Goal: Task Accomplishment & Management: Manage account settings

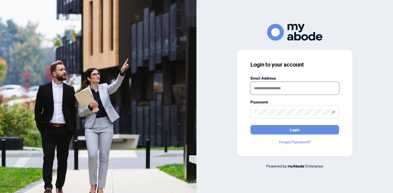
click at [265, 91] on input "text" at bounding box center [294, 88] width 89 height 13
type input "**********"
click at [261, 117] on span at bounding box center [294, 111] width 89 height 13
click at [250, 125] on button "Login" at bounding box center [294, 129] width 89 height 9
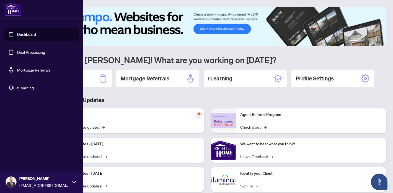
drag, startPoint x: 20, startPoint y: 53, endPoint x: 24, endPoint y: 53, distance: 4.2
click at [20, 53] on link "Deal Processing" at bounding box center [31, 52] width 28 height 5
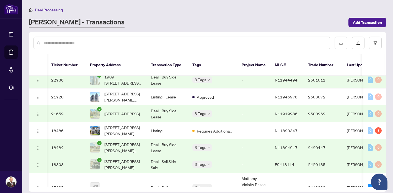
scroll to position [0, 10]
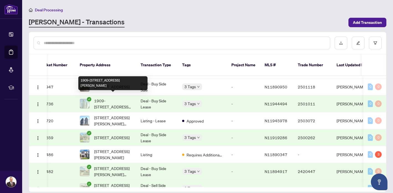
click at [103, 101] on span "1909-[STREET_ADDRESS][PERSON_NAME]" at bounding box center [113, 103] width 38 height 12
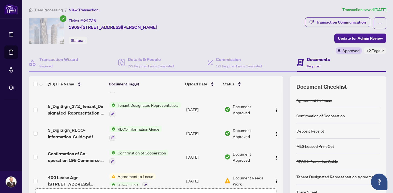
scroll to position [214, 0]
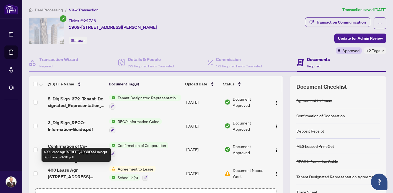
click at [73, 170] on span "400 Lease Agr [STREET_ADDRESS] Accept Signback _-3-10.pdf" at bounding box center [76, 172] width 57 height 13
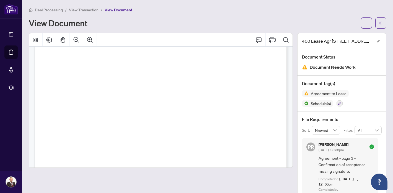
scroll to position [1778, 0]
drag, startPoint x: 381, startPoint y: 23, endPoint x: 390, endPoint y: 27, distance: 9.9
click at [381, 23] on icon "arrow-left" at bounding box center [381, 23] width 4 height 4
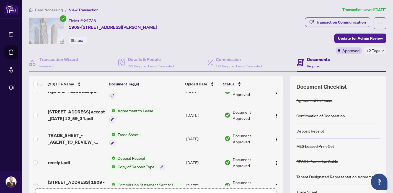
scroll to position [11, 0]
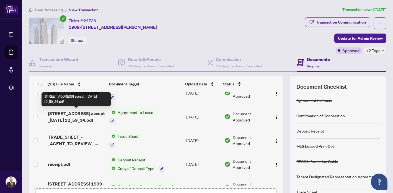
click at [77, 115] on span "[STREET_ADDRESS] accept _[DATE] 12_59_34.pdf" at bounding box center [76, 116] width 57 height 13
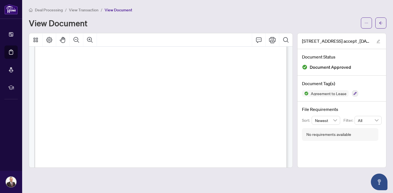
scroll to position [178, 0]
click at [382, 24] on icon "arrow-left" at bounding box center [381, 23] width 4 height 4
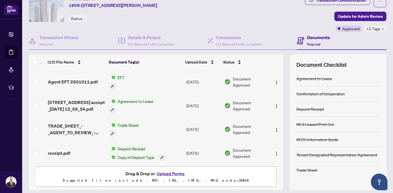
scroll to position [22, 0]
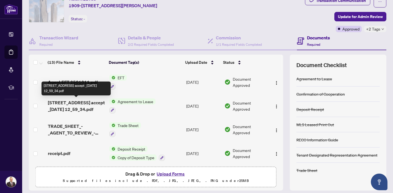
click at [73, 106] on span "[STREET_ADDRESS] accept _[DATE] 12_59_34.pdf" at bounding box center [76, 105] width 57 height 13
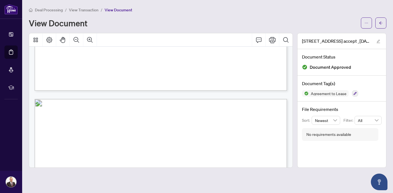
scroll to position [1949, 0]
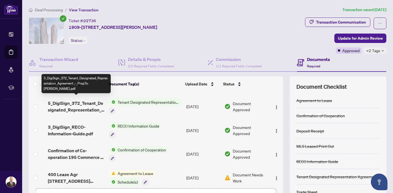
scroll to position [214, 0]
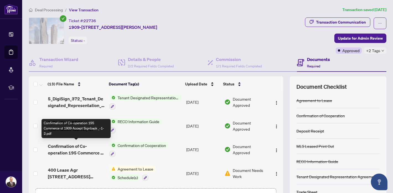
click at [66, 148] on span "Confirmation of Co-operation 195 Commerce st 1909 Accept Signback _-1-2.pdf" at bounding box center [76, 149] width 57 height 13
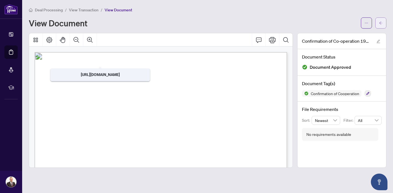
click at [378, 24] on button "button" at bounding box center [380, 22] width 11 height 11
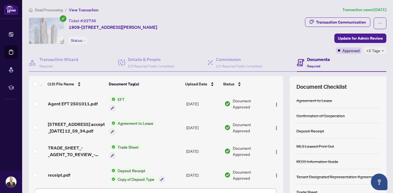
scroll to position [19, 0]
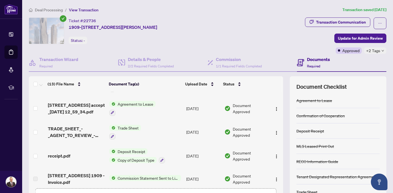
click at [72, 108] on span "[STREET_ADDRESS] accept _[DATE] 12_59_34.pdf" at bounding box center [76, 108] width 57 height 13
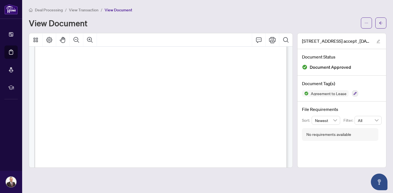
scroll to position [1089, 0]
drag, startPoint x: 54, startPoint y: 55, endPoint x: 123, endPoint y: 107, distance: 86.6
click at [185, 93] on span "Tenant’s use: fridge, stove, dishwasher, washer, and dryer." at bounding box center [118, 94] width 131 height 4
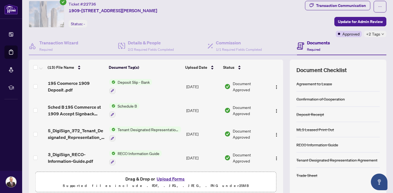
scroll to position [173, 0]
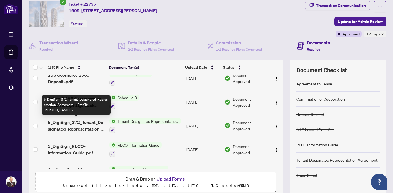
click at [76, 124] on span "5_DigiSign_372_Tenant_Designated_Representation_Agreement_-_PropTx-[PERSON_NAME…" at bounding box center [76, 125] width 57 height 13
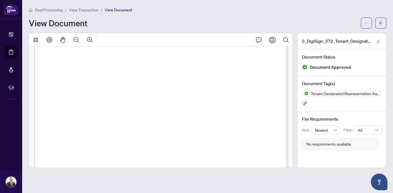
scroll to position [1556, 0]
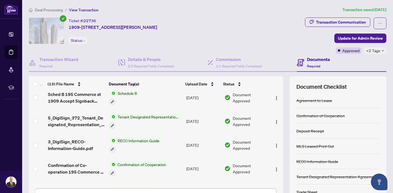
scroll to position [214, 0]
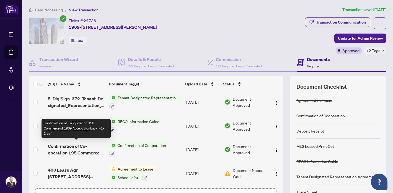
click at [66, 149] on span "Confirmation of Co-operation 195 Commerce st 1909 Accept Signback _-1-2.pdf" at bounding box center [76, 149] width 57 height 13
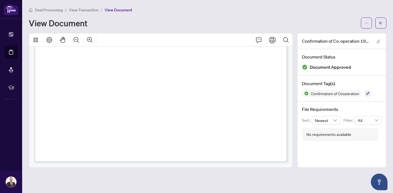
scroll to position [552, 0]
